Goal: Task Accomplishment & Management: Manage account settings

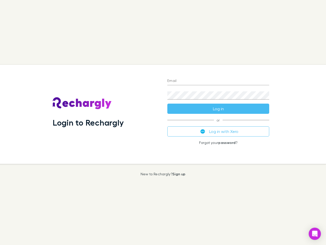
click at [163, 122] on div "Login to Rechargly" at bounding box center [106, 114] width 115 height 99
click at [219, 81] on input "Email" at bounding box center [219, 81] width 102 height 8
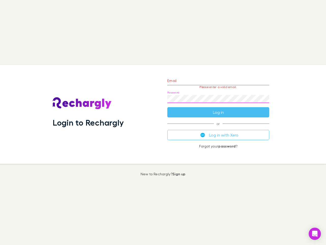
click at [219, 109] on form "Email Please enter a valid email. Password Log in" at bounding box center [219, 95] width 102 height 44
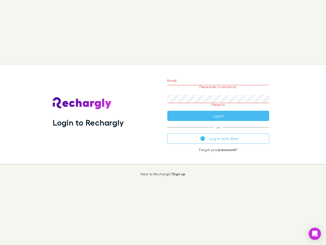
click at [219, 131] on div "Email Please enter a valid email. Password Please fill Log in or Log in with Xe…" at bounding box center [218, 114] width 110 height 99
click at [315, 234] on icon "Open Intercom Messenger" at bounding box center [315, 234] width 5 height 6
